Goal: Find specific page/section

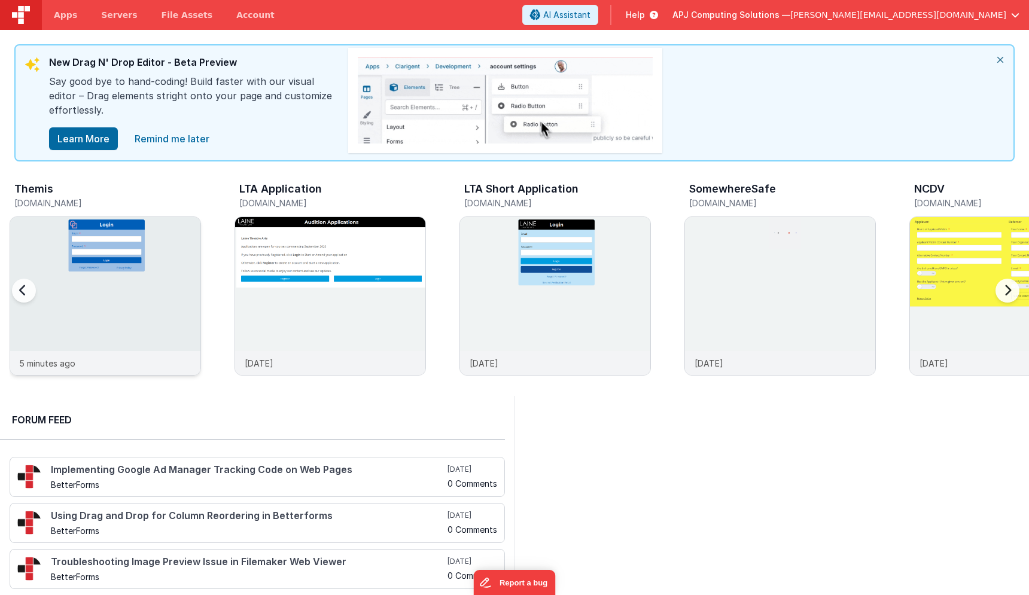
click at [131, 294] on img at bounding box center [105, 312] width 190 height 190
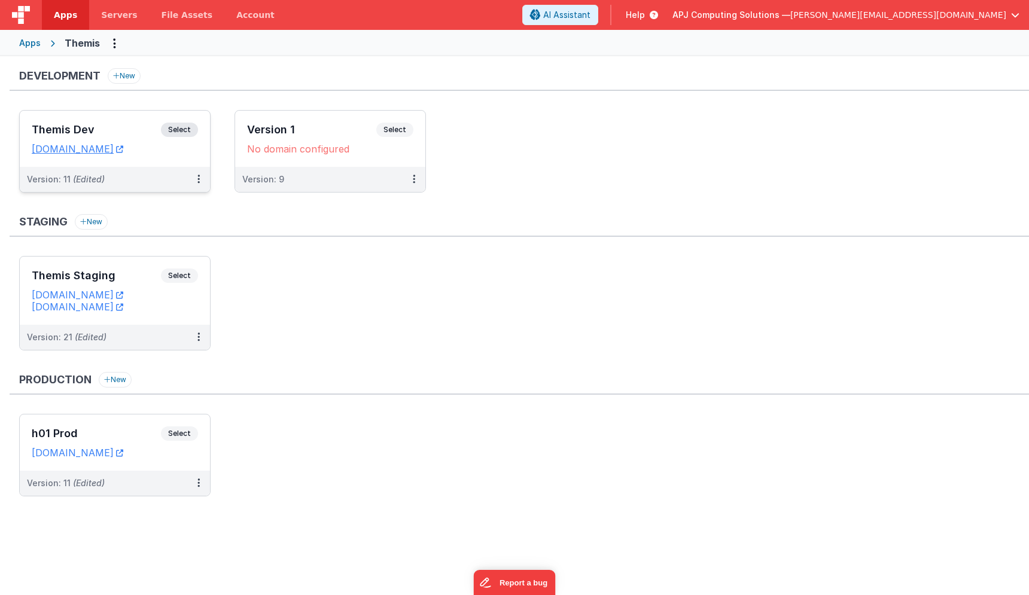
click at [188, 127] on span "Select" at bounding box center [179, 130] width 37 height 14
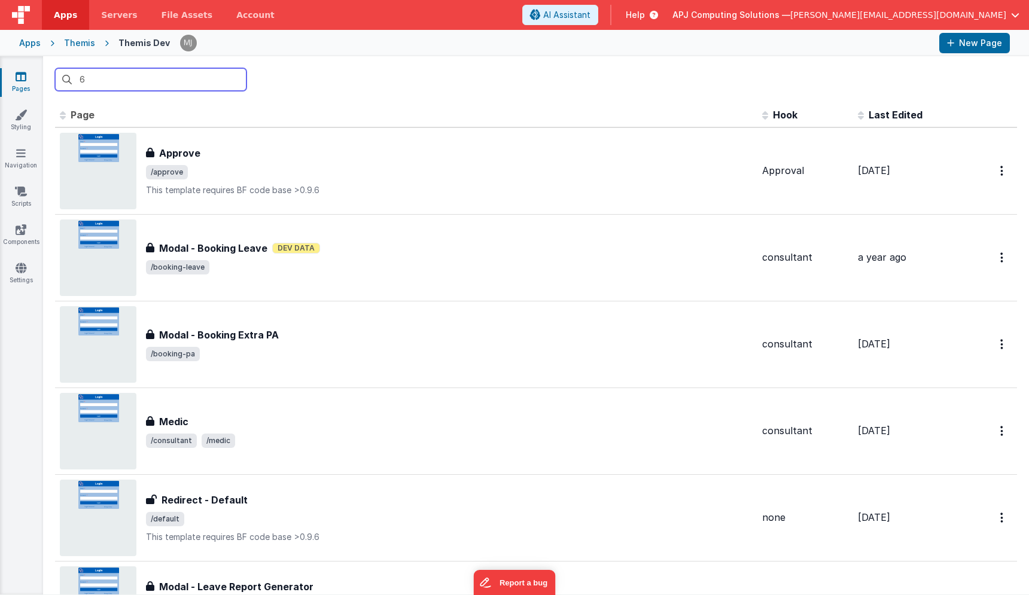
type input "60"
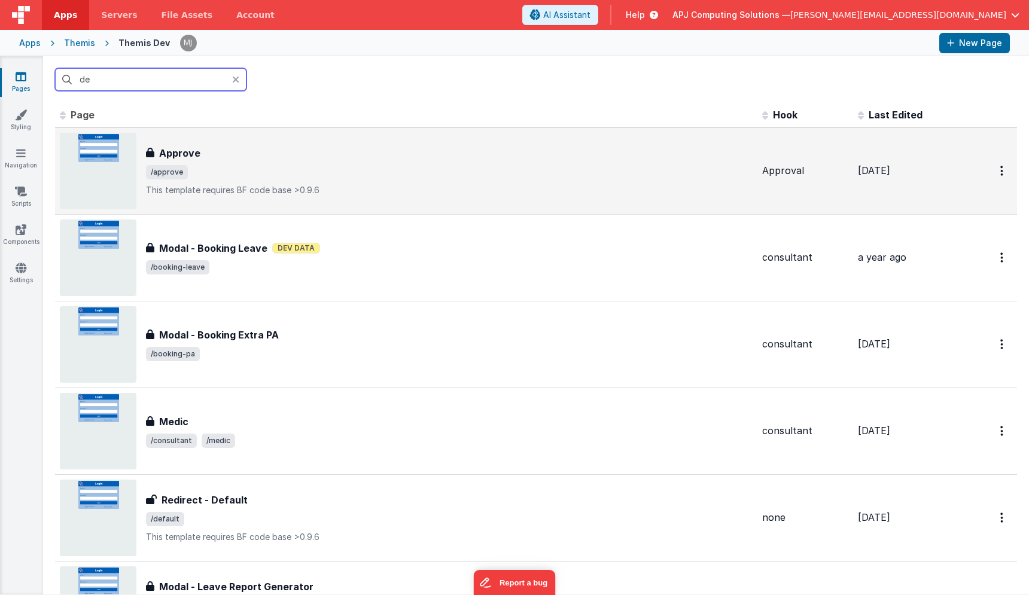
type input "dev"
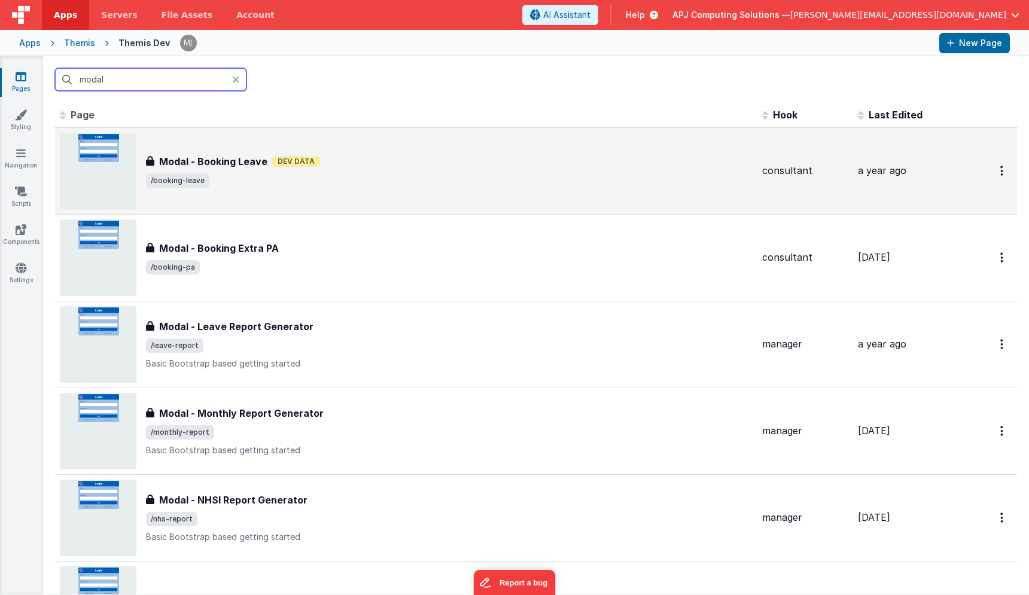
type input "modal"
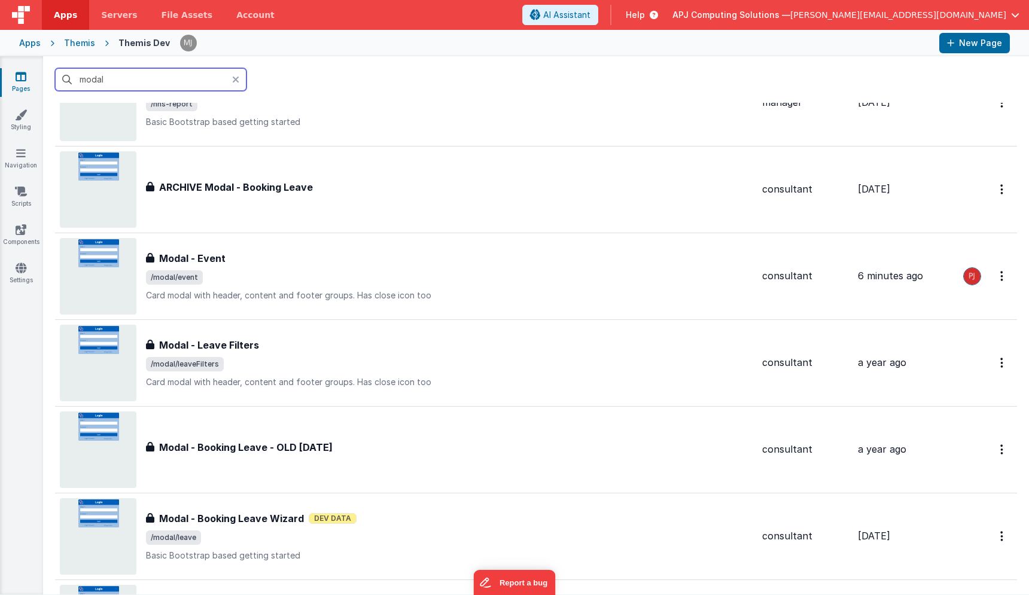
scroll to position [422, 0]
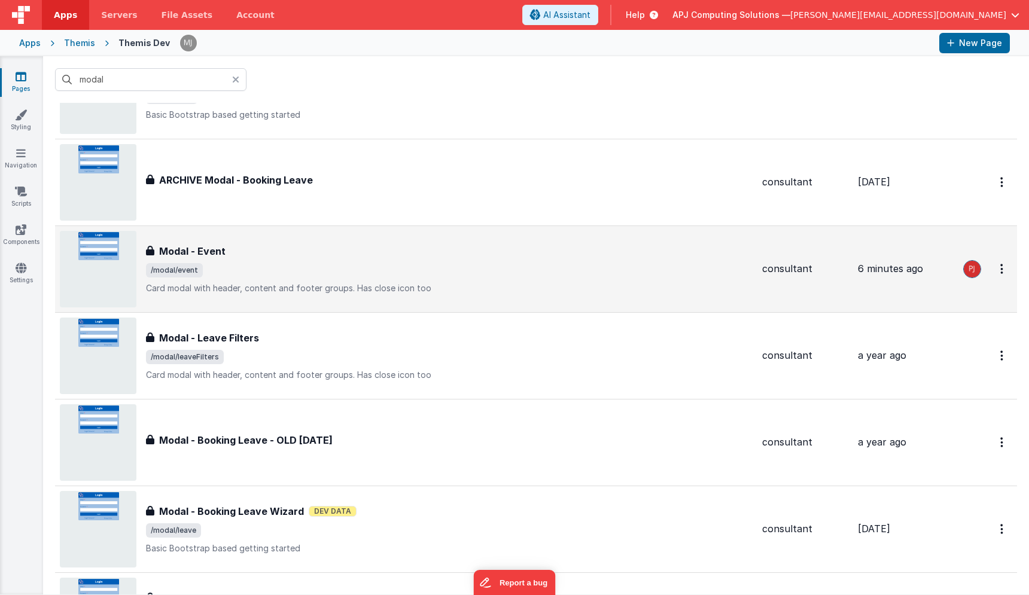
click at [295, 261] on div "Modal - Event Modal - Event /modal/event Card modal with header, content and fo…" at bounding box center [449, 269] width 607 height 50
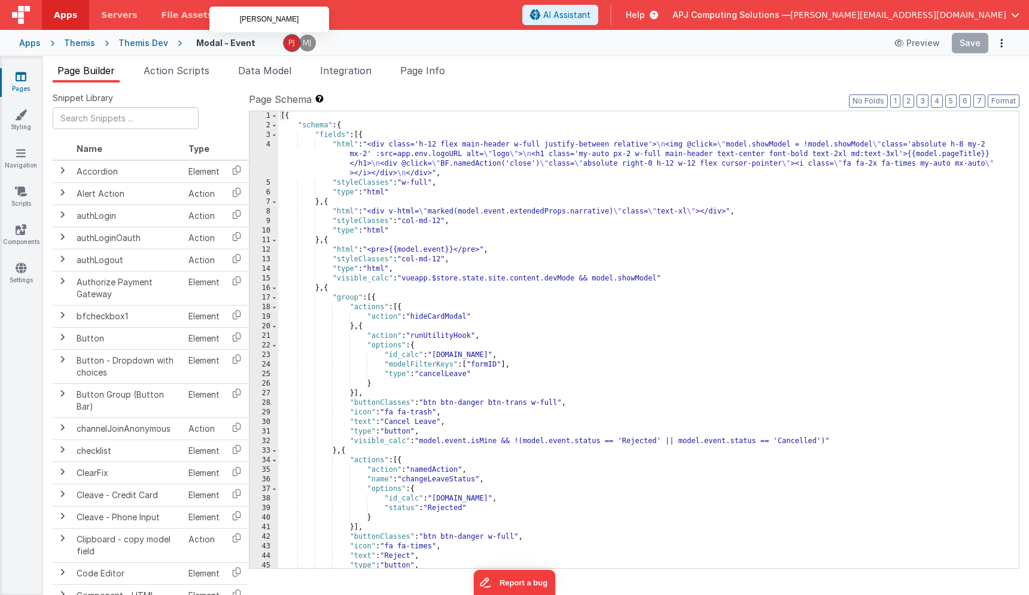
click at [300, 47] on img at bounding box center [307, 43] width 17 height 17
click at [284, 46] on img at bounding box center [292, 43] width 17 height 17
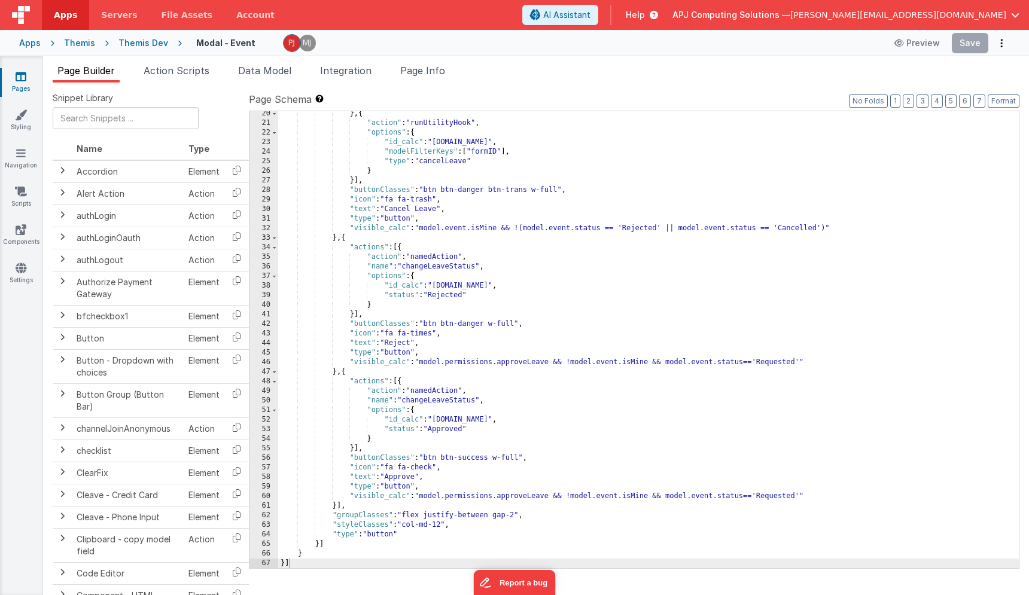
click at [388, 337] on div "} , { "action" : "runUtilityHook" , "options" : { "id_calc" : "[DOMAIN_NAME]" ,…" at bounding box center [648, 347] width 741 height 476
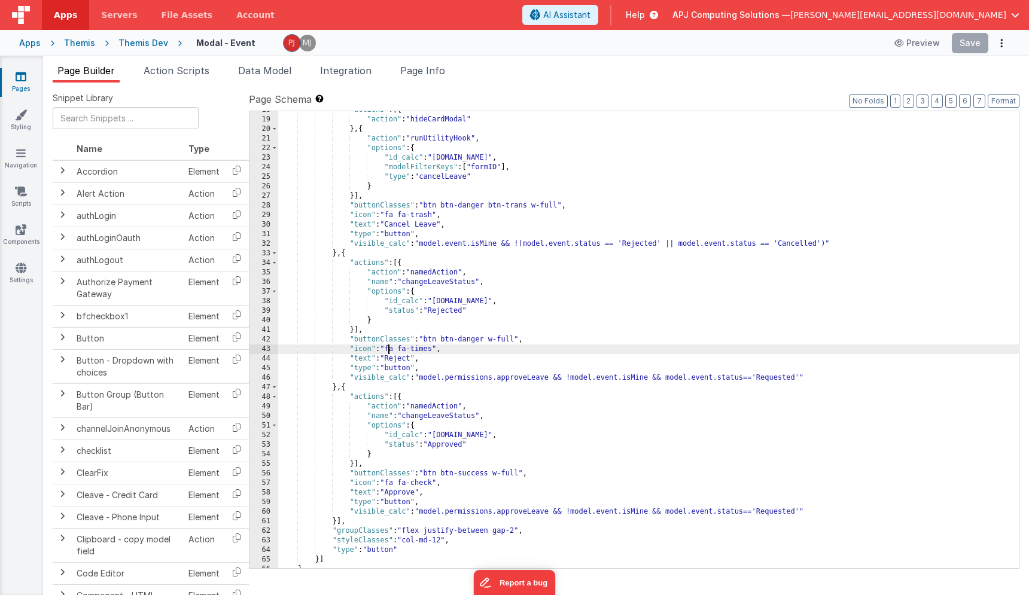
scroll to position [170, 0]
